Goal: Transaction & Acquisition: Purchase product/service

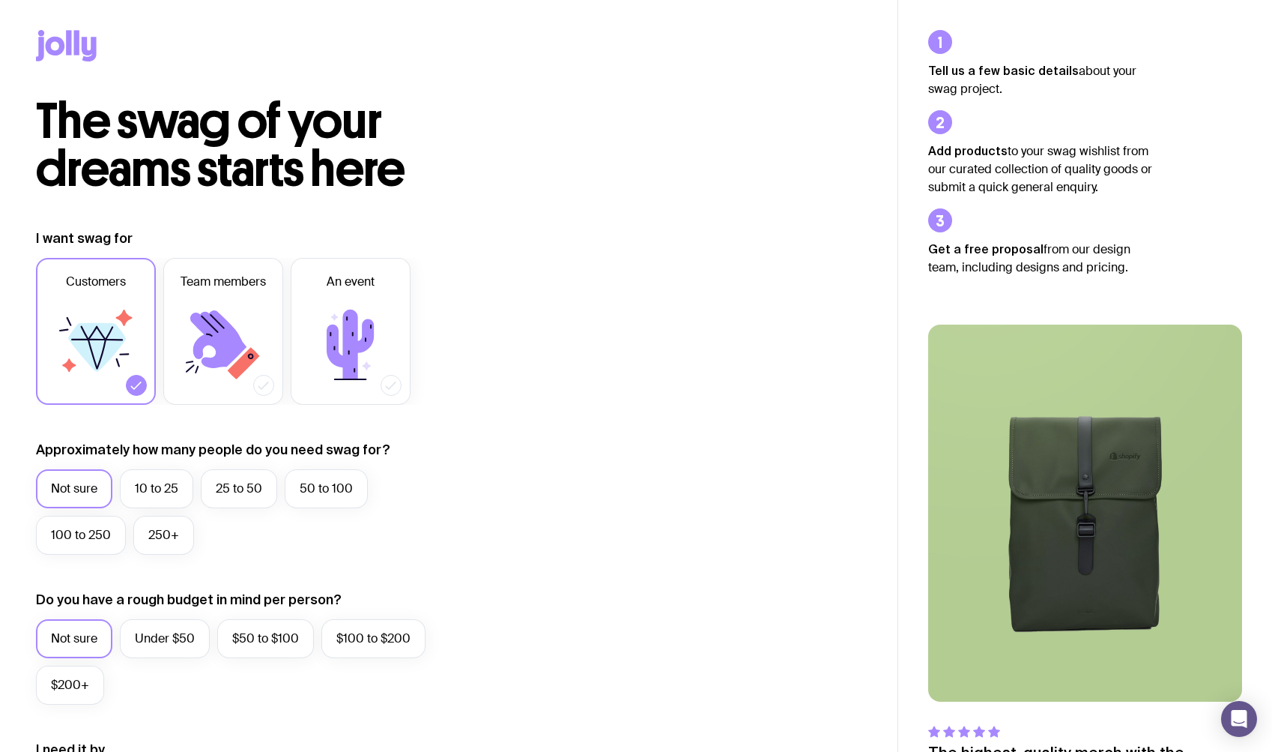
click at [57, 49] on icon at bounding box center [66, 45] width 61 height 31
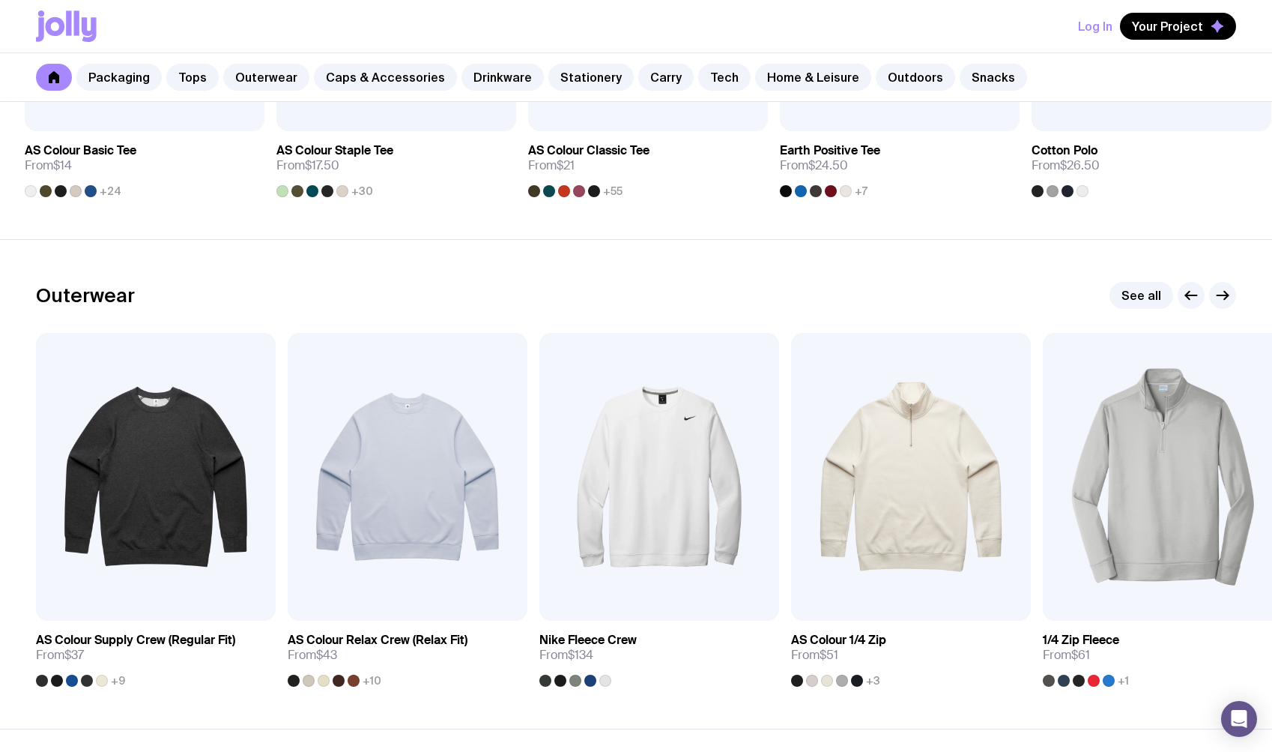
scroll to position [1048, 0]
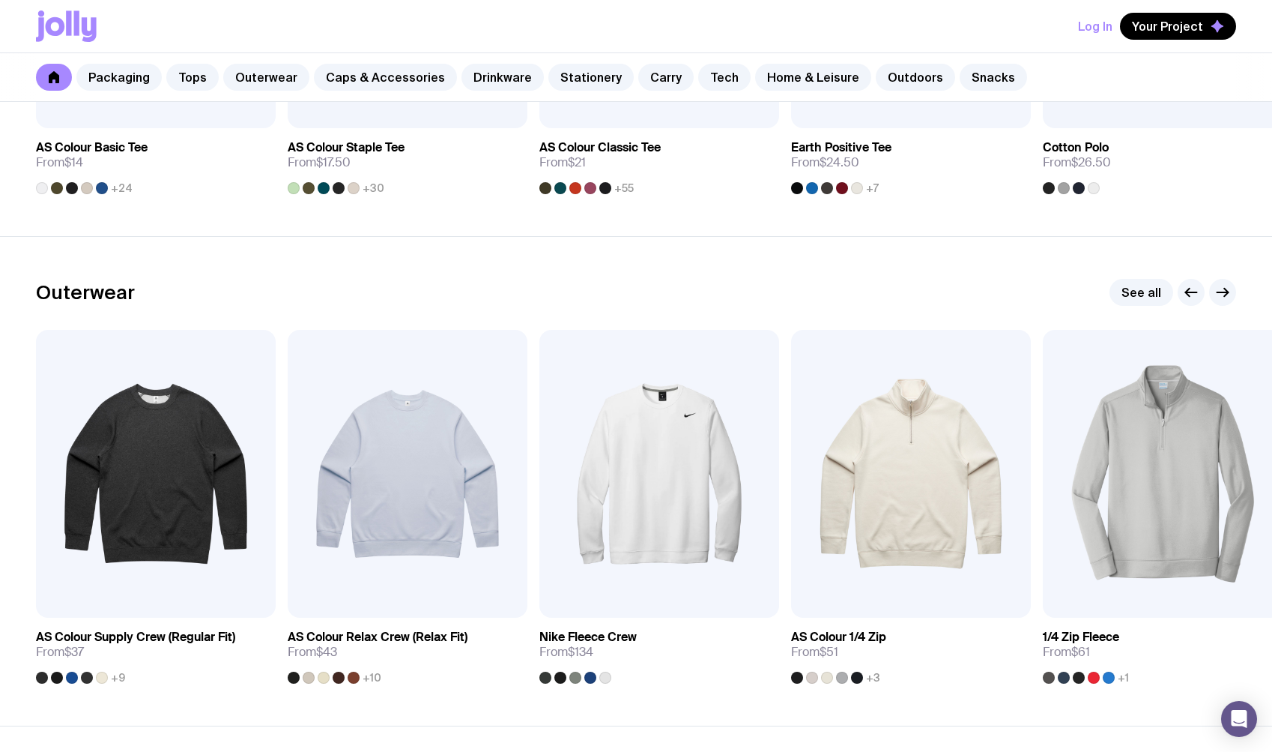
drag, startPoint x: 1216, startPoint y: 290, endPoint x: 521, endPoint y: 311, distance: 694.9
click at [465, 290] on div "Outerwear See all" at bounding box center [636, 292] width 1200 height 27
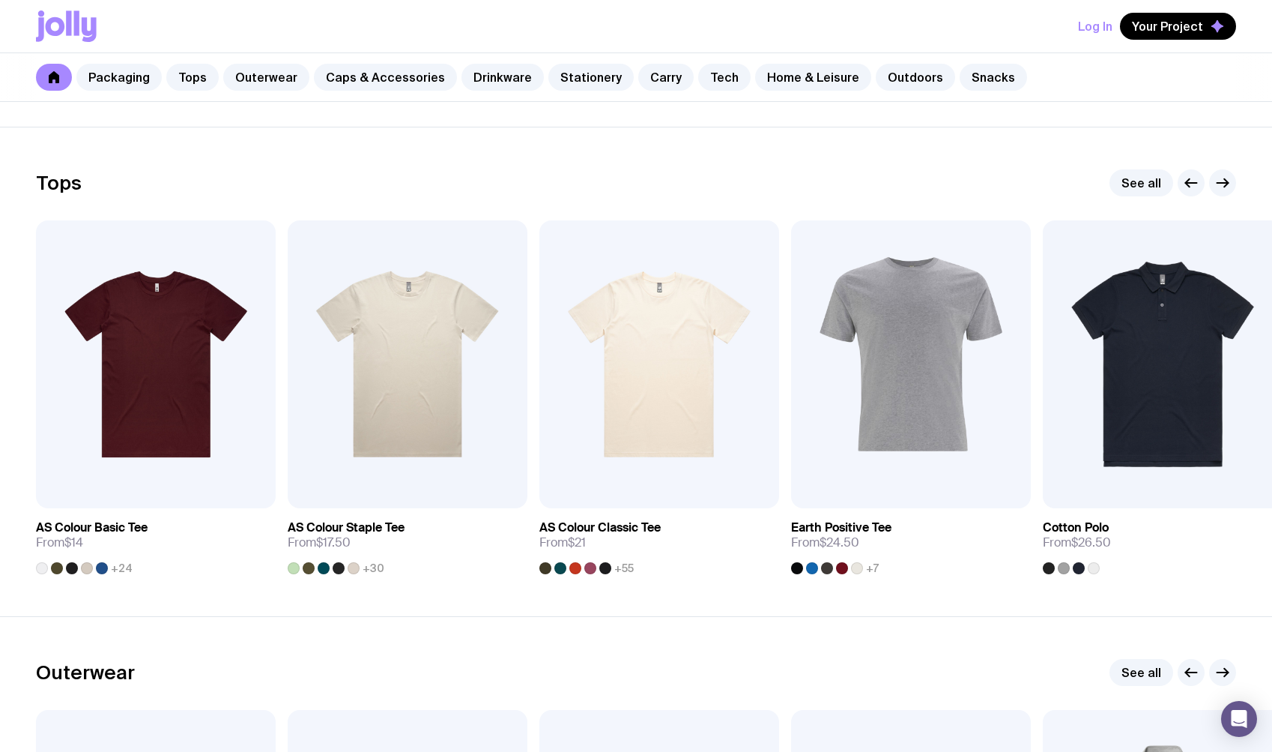
scroll to position [682, 0]
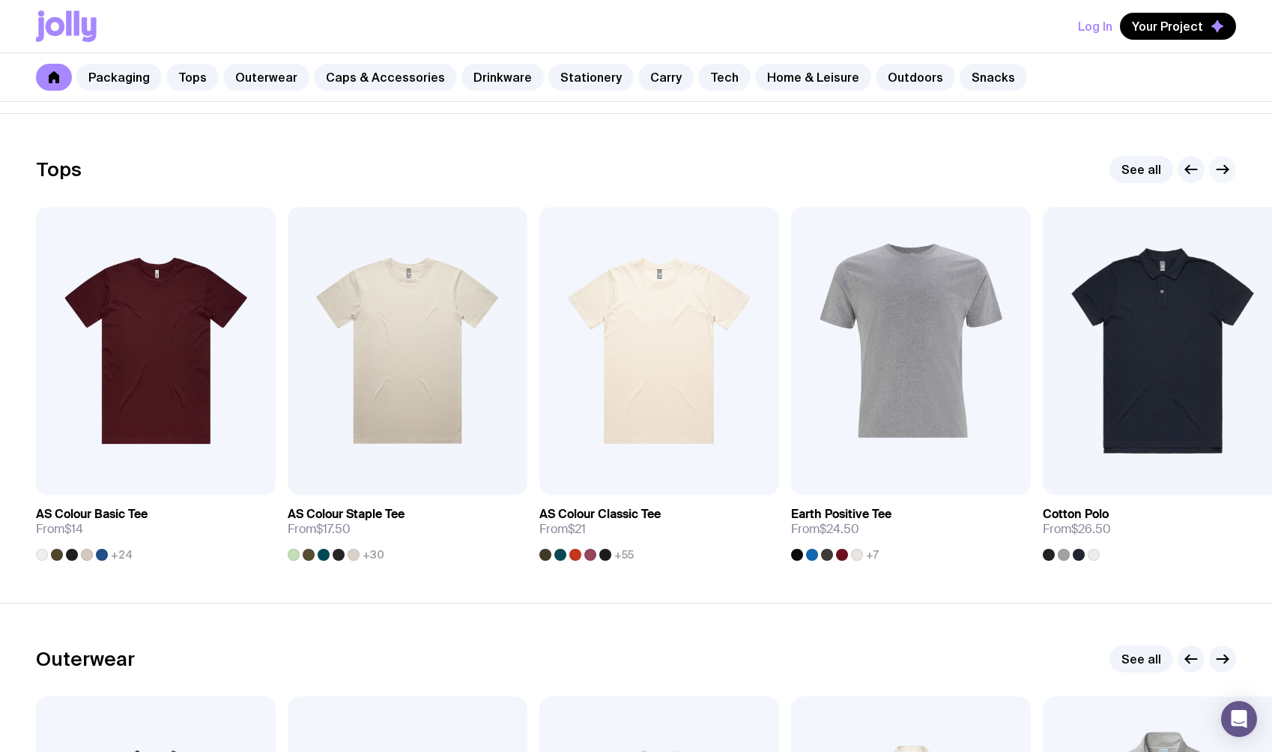
click at [1222, 172] on icon "button" at bounding box center [1223, 169] width 18 height 18
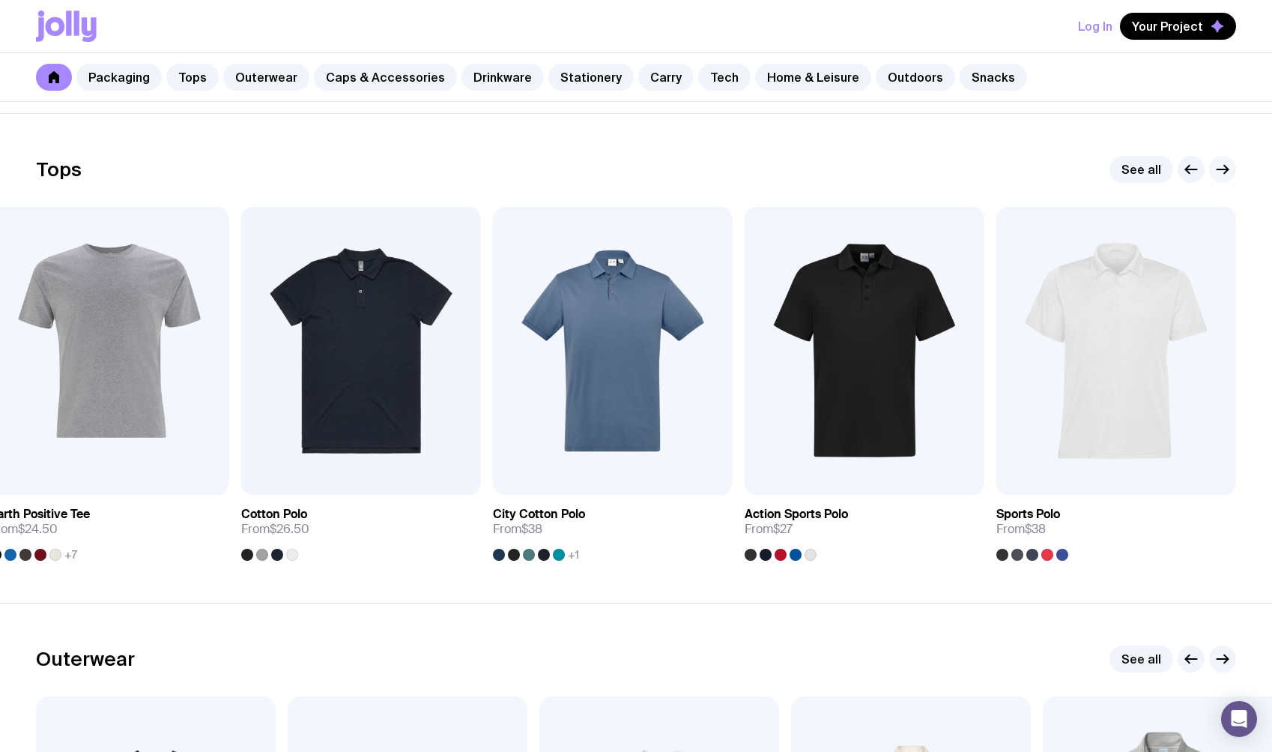
click at [1222, 172] on icon "button" at bounding box center [1223, 169] width 18 height 18
click at [1217, 172] on icon "button" at bounding box center [1223, 169] width 18 height 18
click at [1224, 168] on icon "button" at bounding box center [1223, 169] width 18 height 18
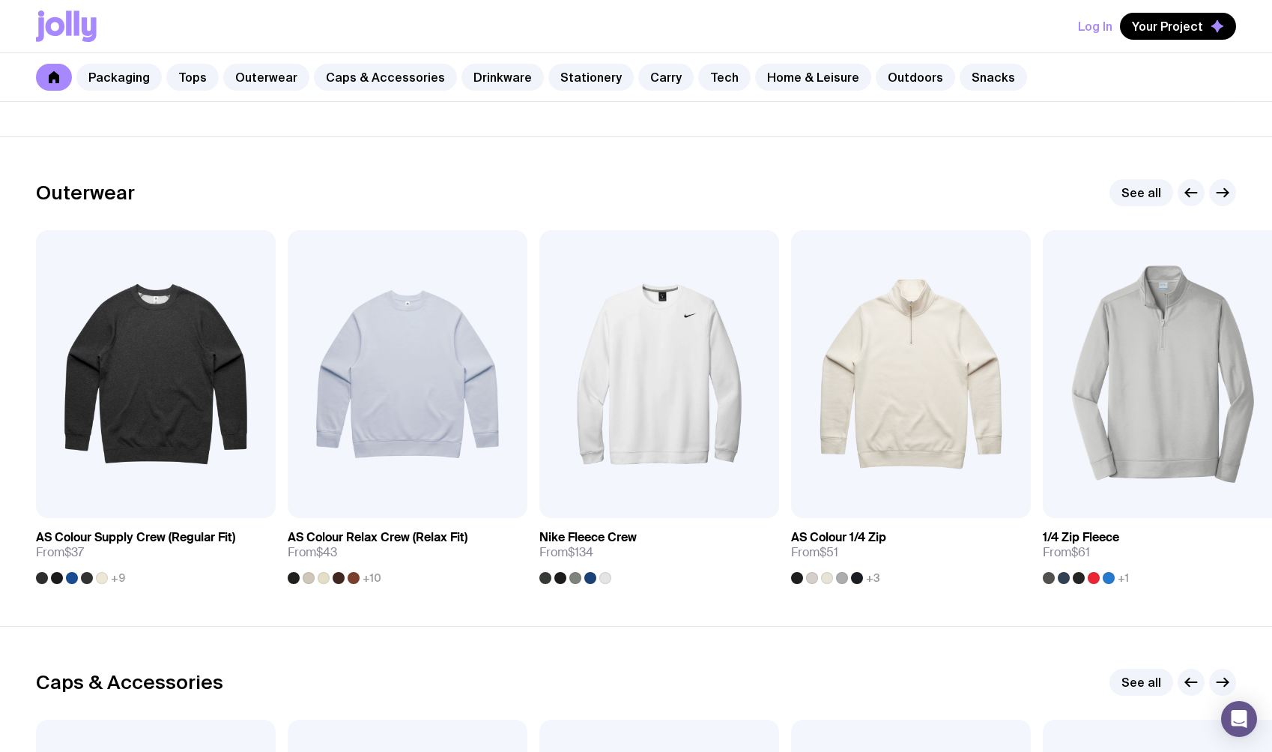
scroll to position [1149, 0]
click at [1143, 190] on link "See all" at bounding box center [1142, 191] width 64 height 27
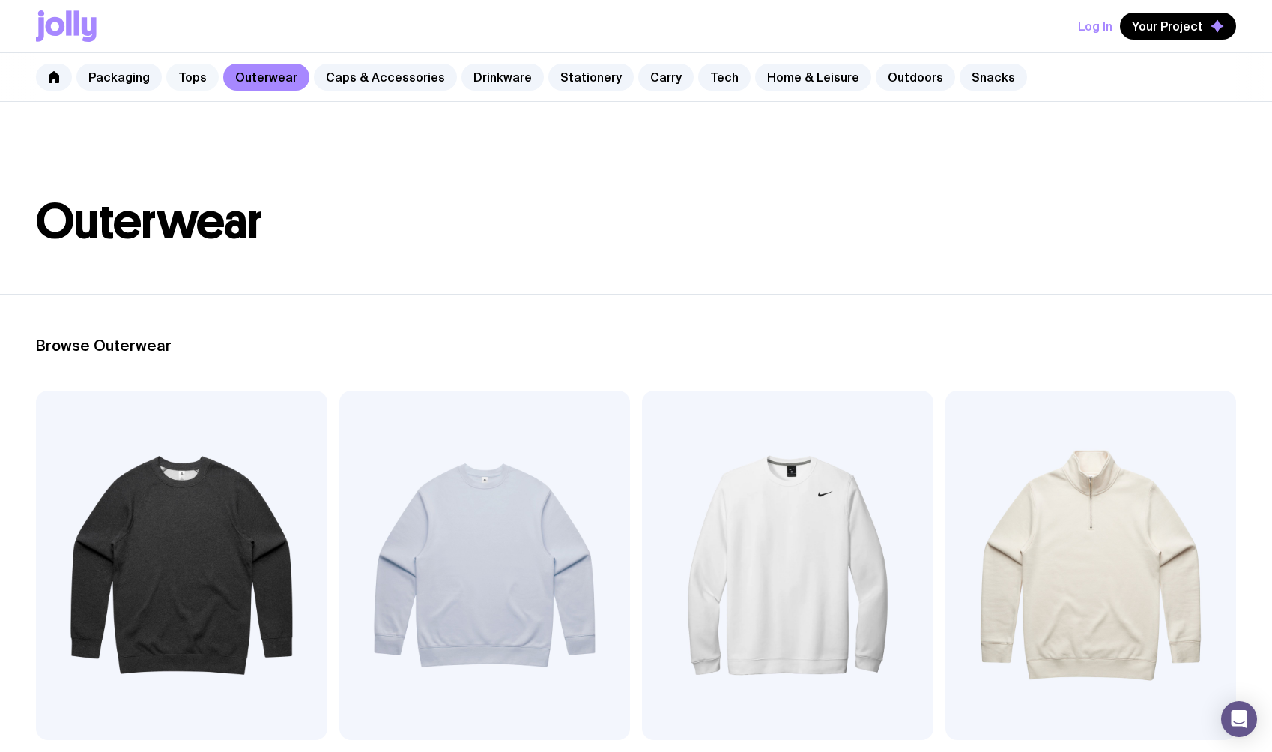
click at [182, 80] on link "Tops" at bounding box center [192, 77] width 52 height 27
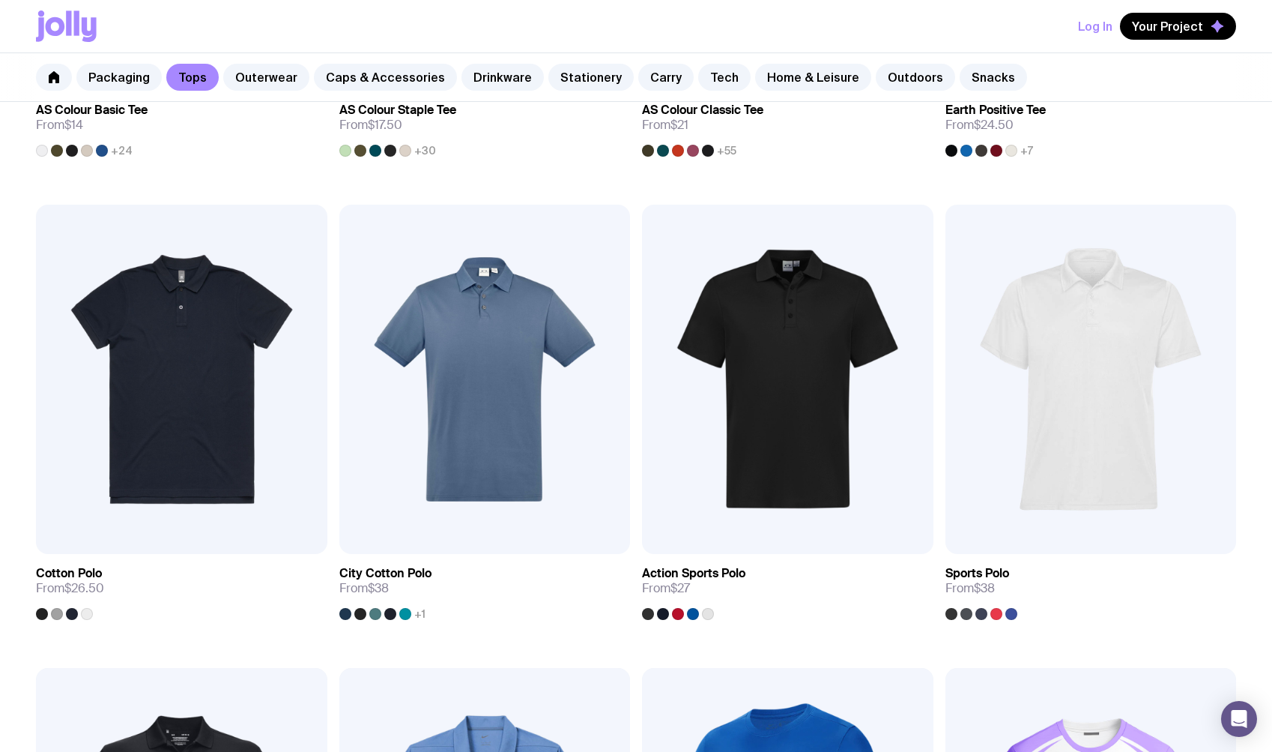
scroll to position [504, 0]
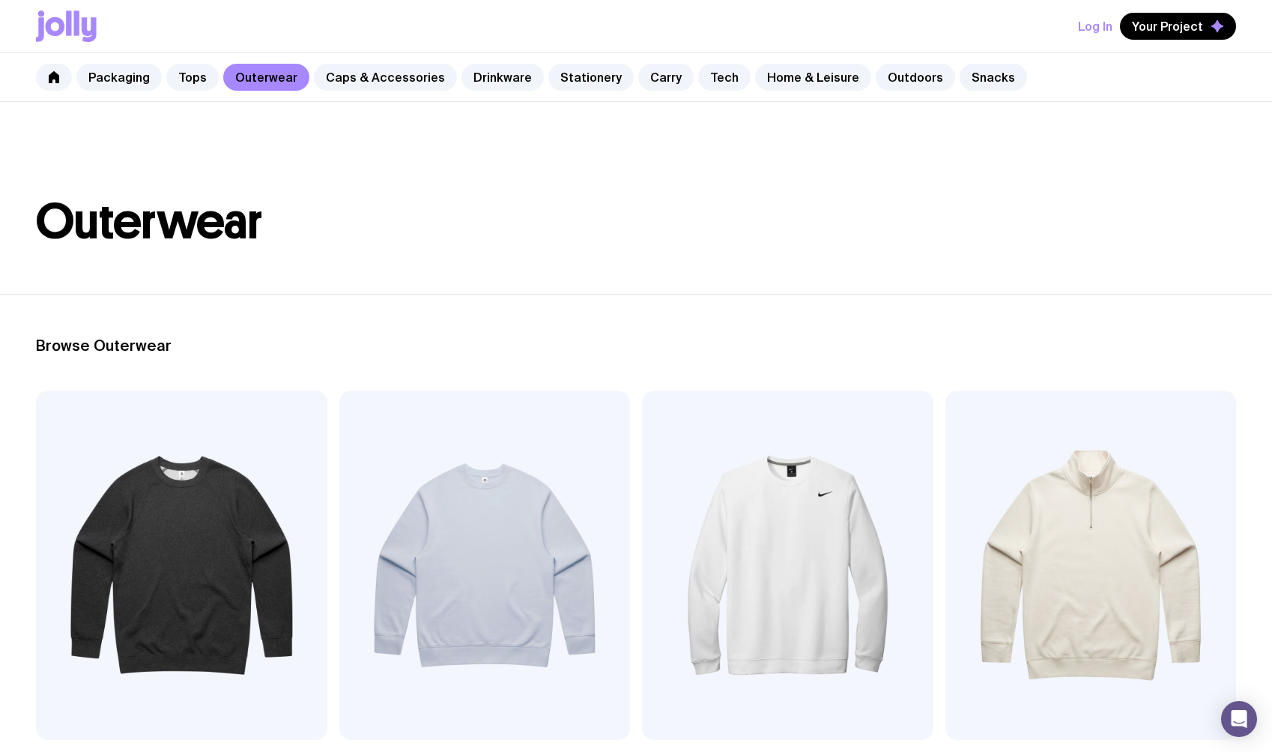
scroll to position [1149, 0]
